Goal: Task Accomplishment & Management: Manage account settings

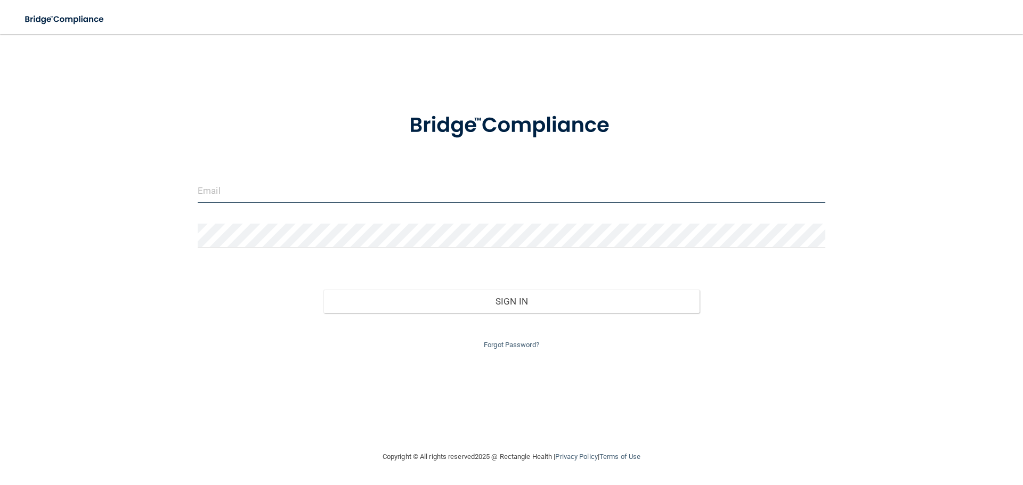
click at [315, 190] on input "email" at bounding box center [512, 191] width 628 height 24
click at [470, 192] on input "email" at bounding box center [512, 191] width 628 height 24
type input "[EMAIL_ADDRESS][DOMAIN_NAME]"
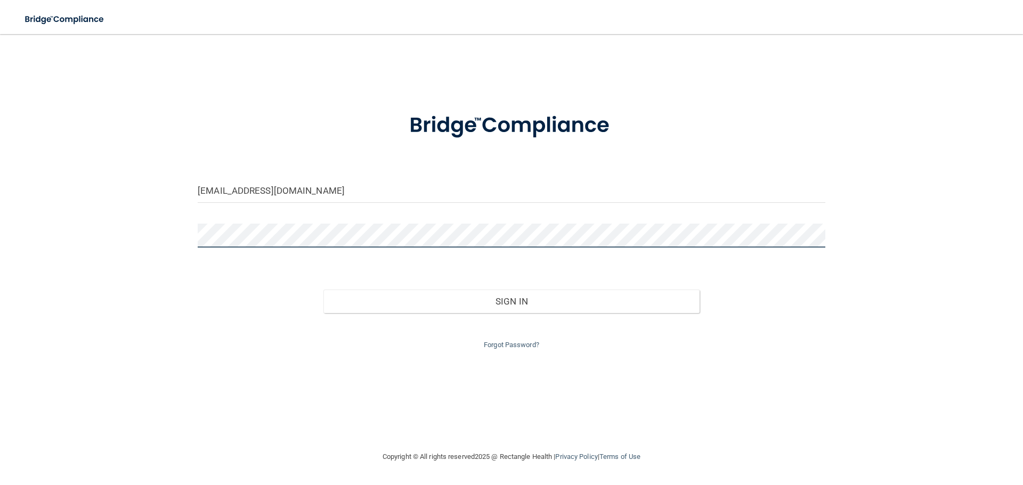
click at [323, 290] on button "Sign In" at bounding box center [511, 301] width 377 height 23
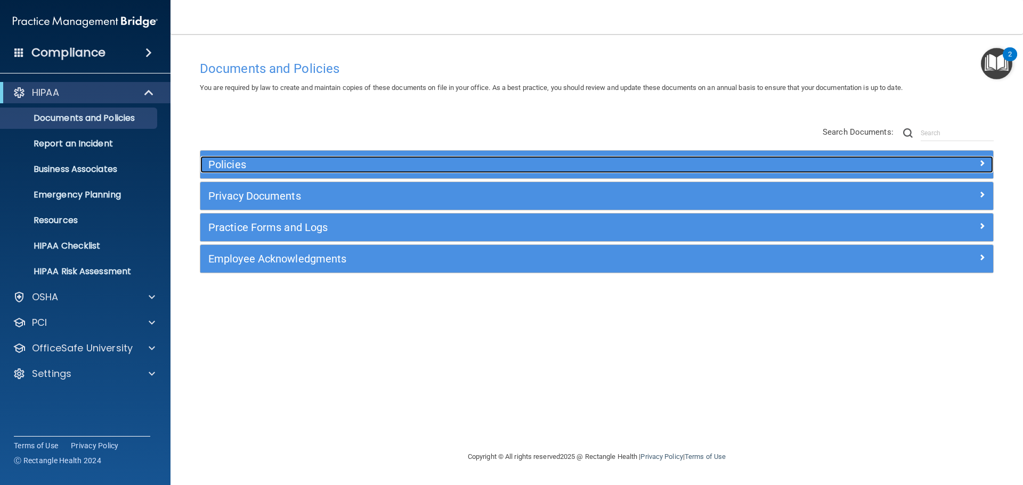
click at [622, 169] on h5 "Policies" at bounding box center [497, 165] width 579 height 12
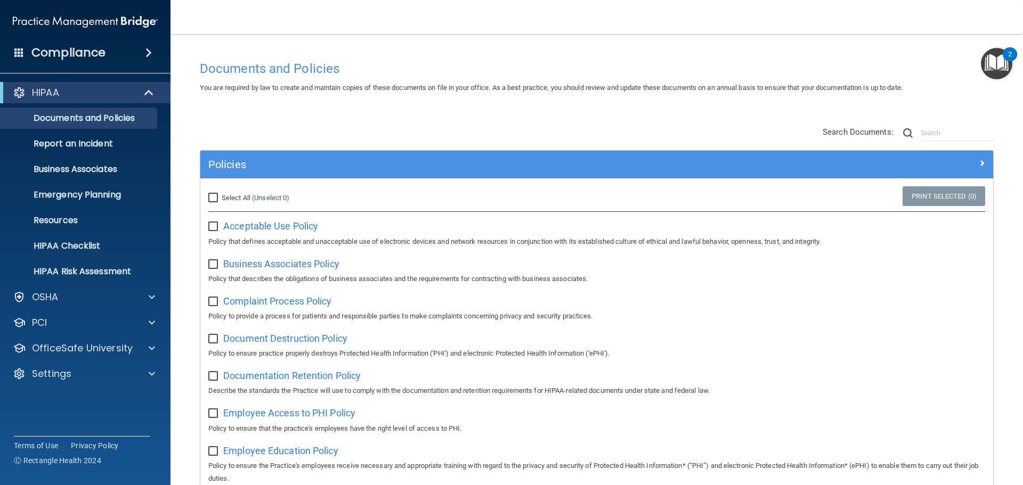
click at [430, 177] on div "Policies" at bounding box center [596, 165] width 793 height 28
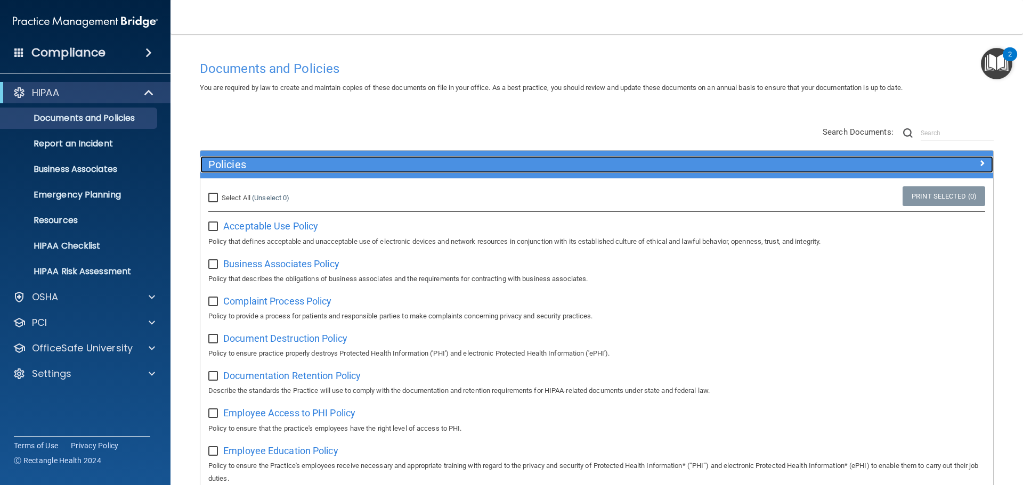
click at [432, 173] on div "Policies" at bounding box center [497, 164] width 595 height 17
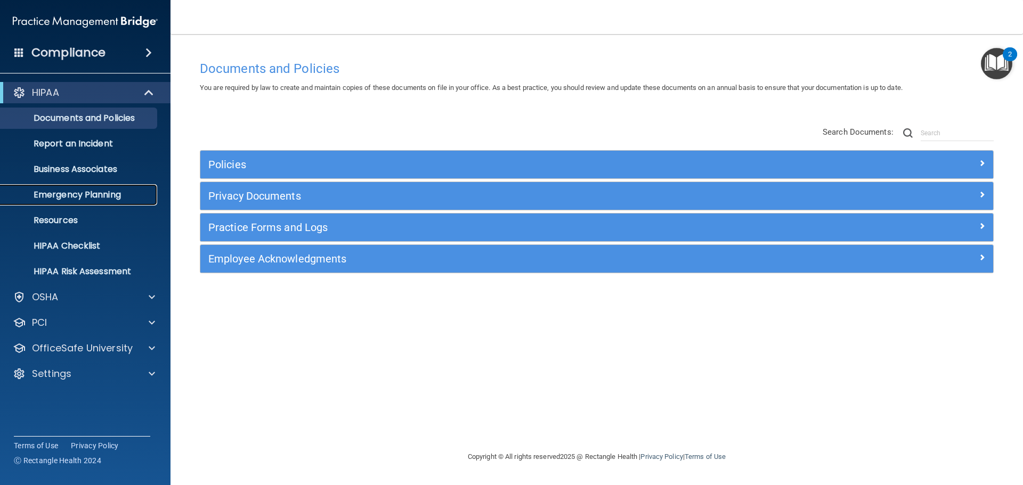
click at [88, 197] on p "Emergency Planning" at bounding box center [79, 195] width 145 height 11
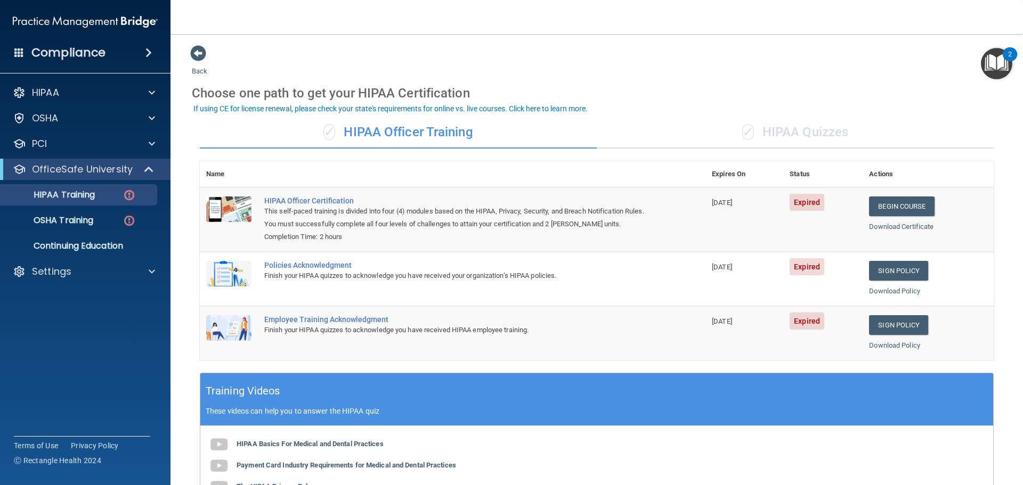
click at [813, 134] on div "✓ HIPAA Quizzes" at bounding box center [795, 133] width 397 height 32
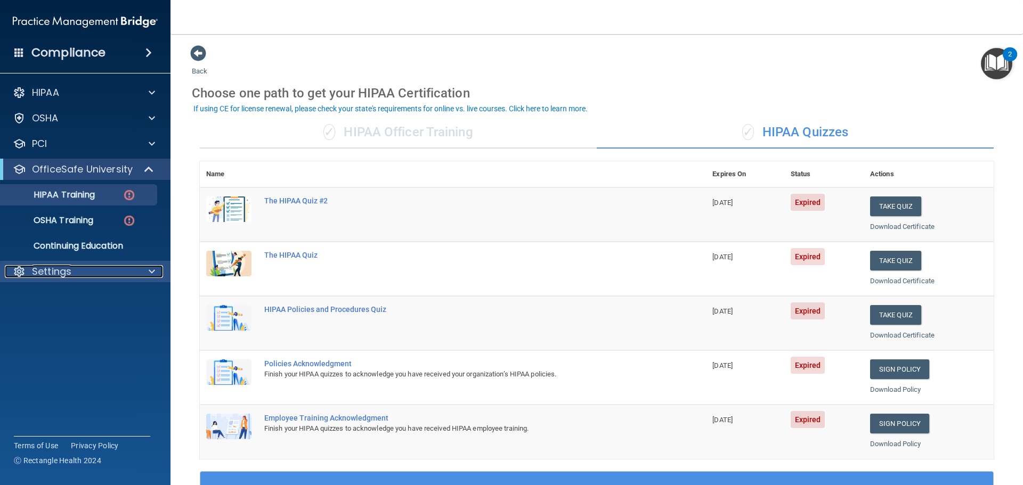
click at [70, 272] on p "Settings" at bounding box center [51, 271] width 39 height 13
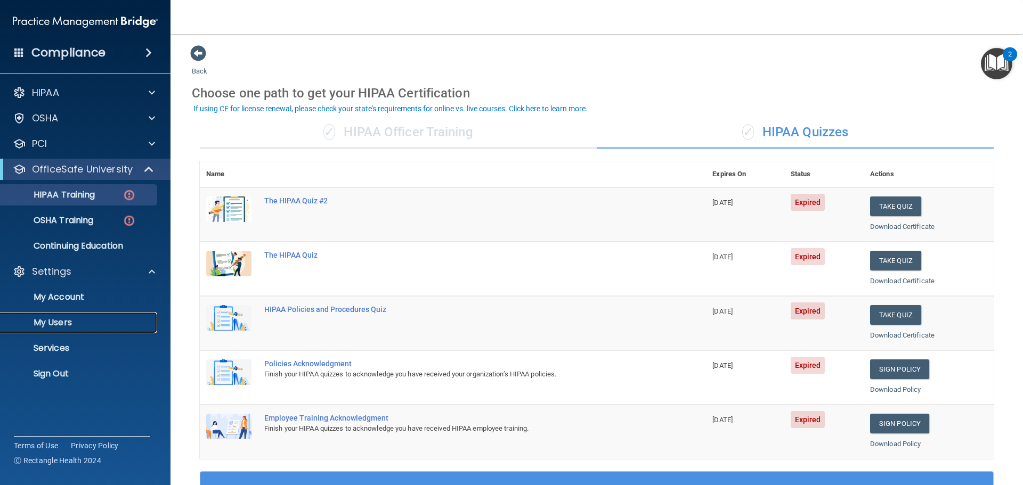
click at [70, 319] on p "My Users" at bounding box center [79, 323] width 145 height 11
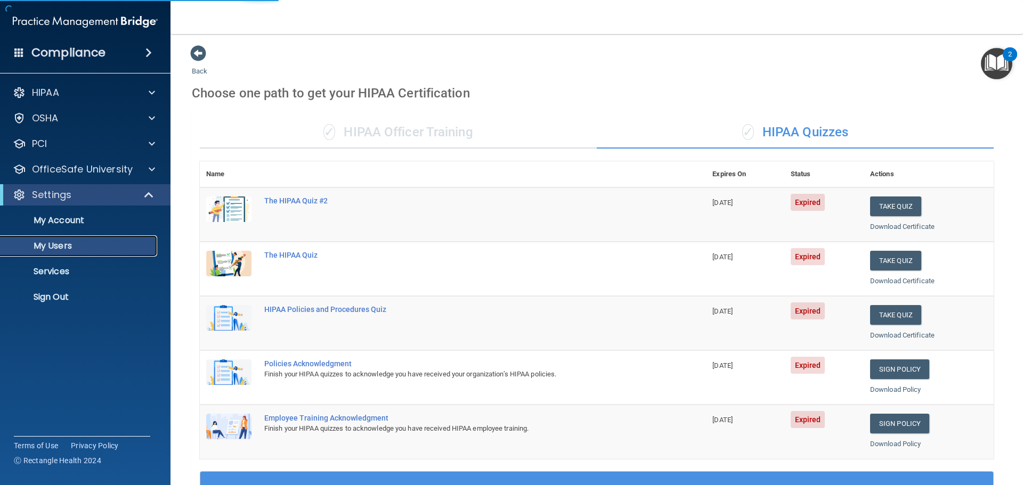
select select "20"
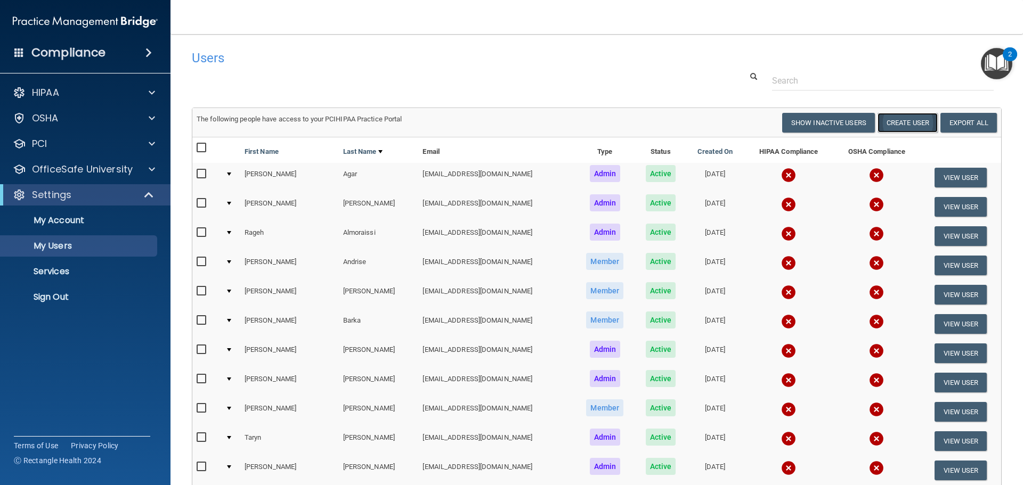
click at [906, 118] on button "Create User" at bounding box center [907, 123] width 60 height 20
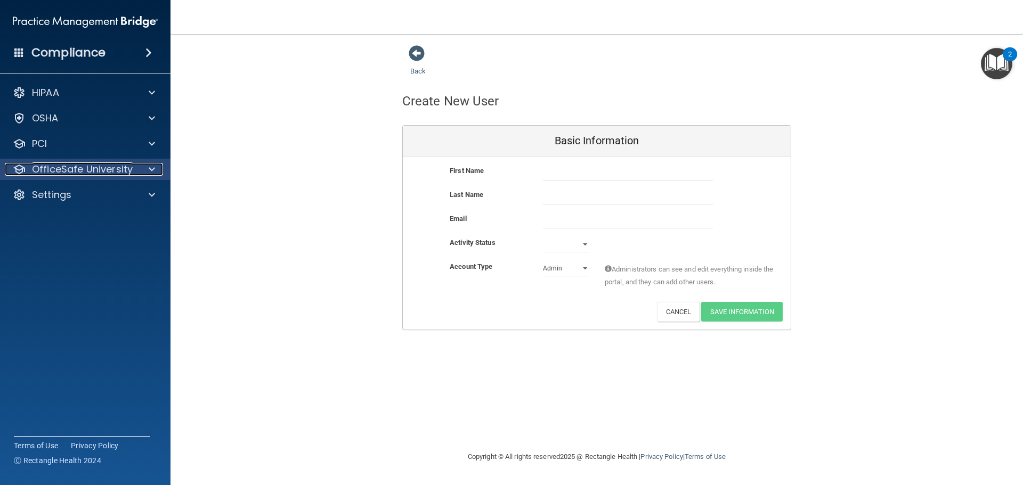
click at [135, 175] on div "OfficeSafe University" at bounding box center [71, 169] width 132 height 13
